Goal: Navigation & Orientation: Find specific page/section

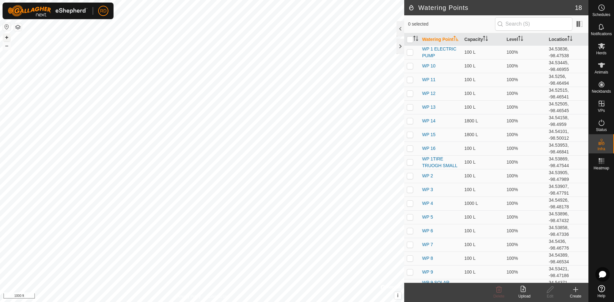
click at [8, 37] on button "+" at bounding box center [7, 38] width 8 height 8
click at [5, 36] on button "+" at bounding box center [7, 38] width 8 height 8
click at [401, 46] on div at bounding box center [401, 46] width 8 height 15
